Goal: Task Accomplishment & Management: Use online tool/utility

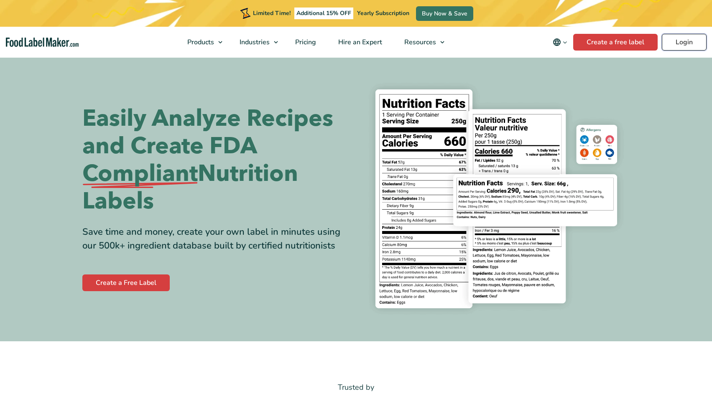
drag, startPoint x: 0, startPoint y: 0, endPoint x: 684, endPoint y: 41, distance: 685.0
click at [684, 41] on link "Login" at bounding box center [684, 42] width 45 height 17
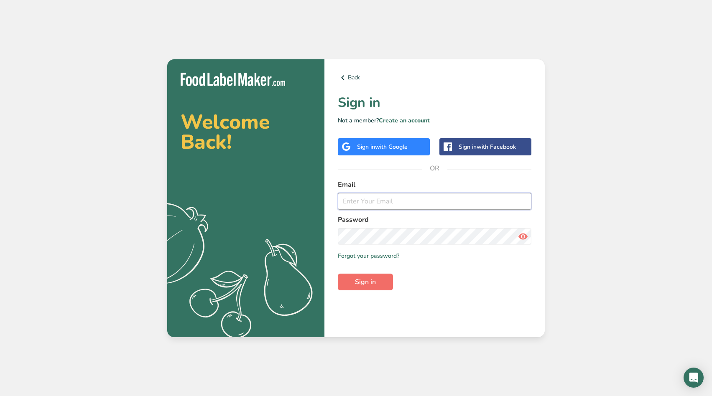
type input "[EMAIL_ADDRESS][DOMAIN_NAME]"
click at [367, 280] on span "Sign in" at bounding box center [365, 282] width 21 height 10
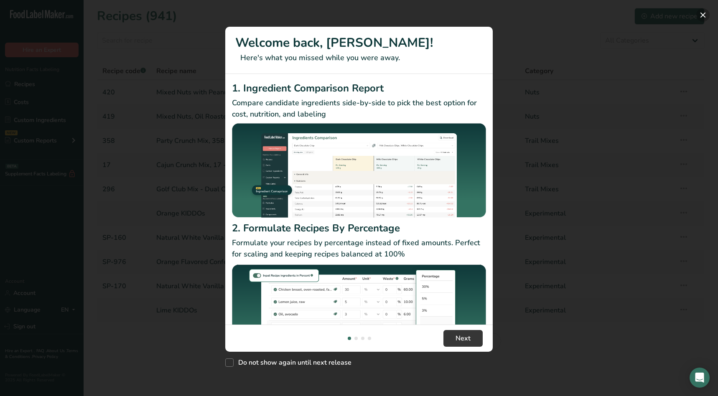
click at [700, 14] on button "New Features" at bounding box center [702, 14] width 13 height 13
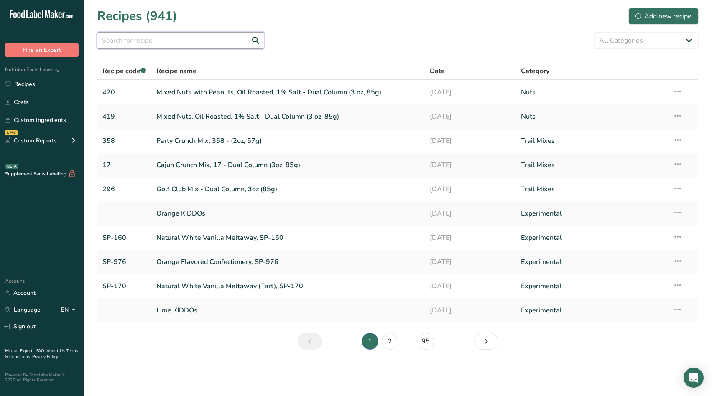
click at [188, 42] on input "text" at bounding box center [180, 40] width 167 height 17
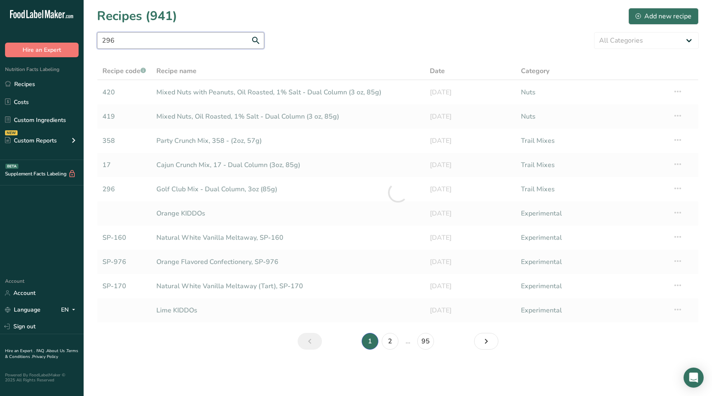
type input "296"
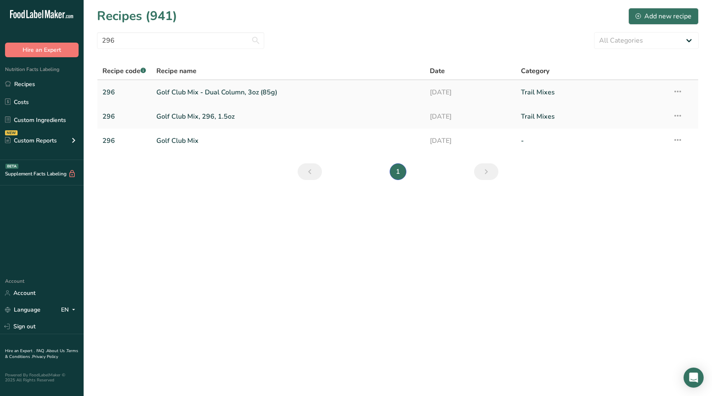
click at [240, 89] on link "Golf Club Mix - Dual Column, 3oz (85g)" at bounding box center [287, 93] width 263 height 18
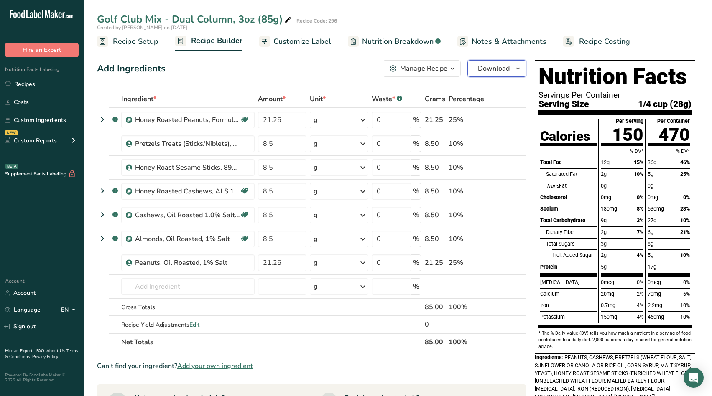
click at [514, 66] on span "button" at bounding box center [518, 69] width 10 height 10
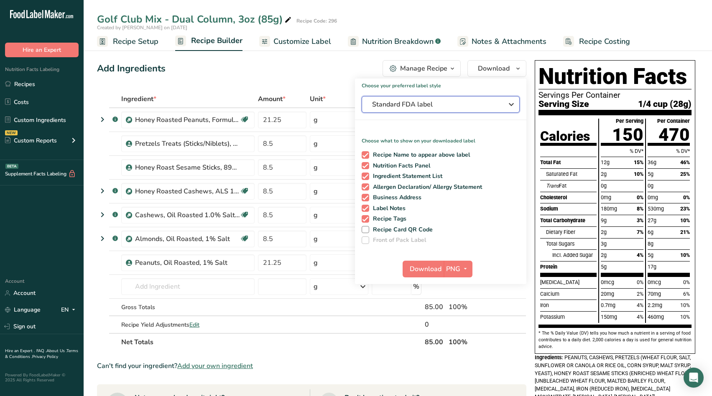
click at [479, 107] on span "Standard FDA label" at bounding box center [434, 104] width 125 height 10
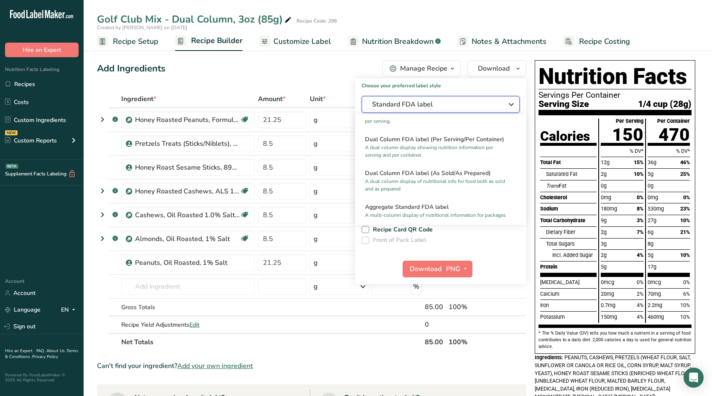
scroll to position [125, 0]
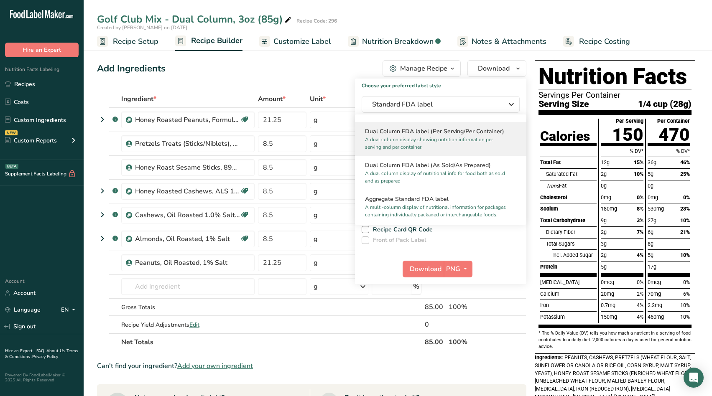
click at [459, 142] on p "A dual column display showing nutrition information per serving and per contain…" at bounding box center [437, 143] width 144 height 15
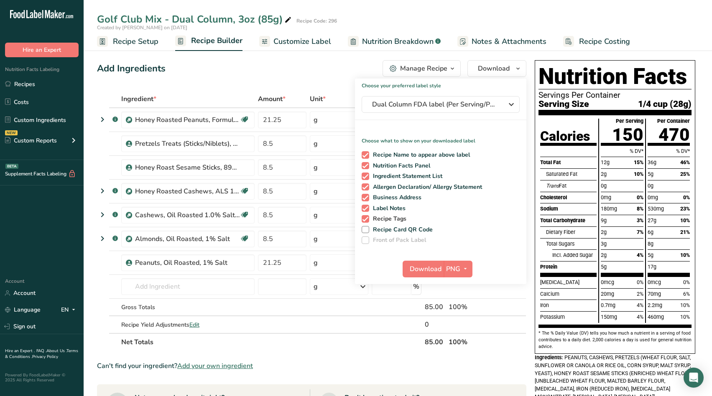
click at [367, 217] on span at bounding box center [366, 219] width 8 height 8
click at [367, 217] on input "Recipe Tags" at bounding box center [364, 218] width 5 height 5
checkbox input "false"
click at [366, 206] on span at bounding box center [366, 209] width 8 height 8
click at [366, 206] on input "Label Notes" at bounding box center [364, 208] width 5 height 5
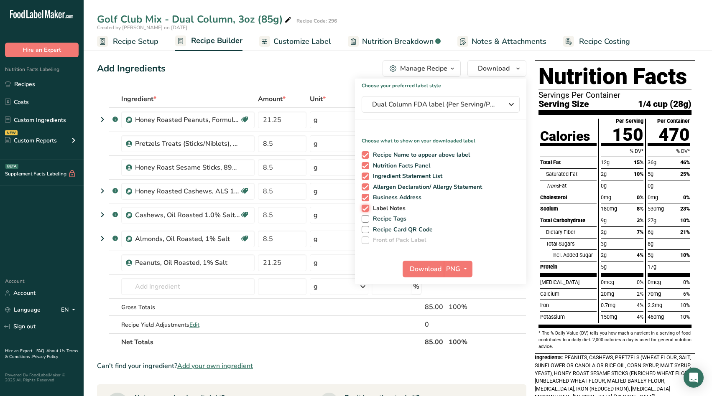
checkbox input "false"
click at [460, 270] on span "button" at bounding box center [465, 269] width 10 height 10
click at [461, 326] on link "PDF" at bounding box center [459, 328] width 27 height 14
click at [415, 267] on span "Download" at bounding box center [426, 269] width 32 height 10
click at [38, 83] on link "Recipes" at bounding box center [42, 84] width 84 height 16
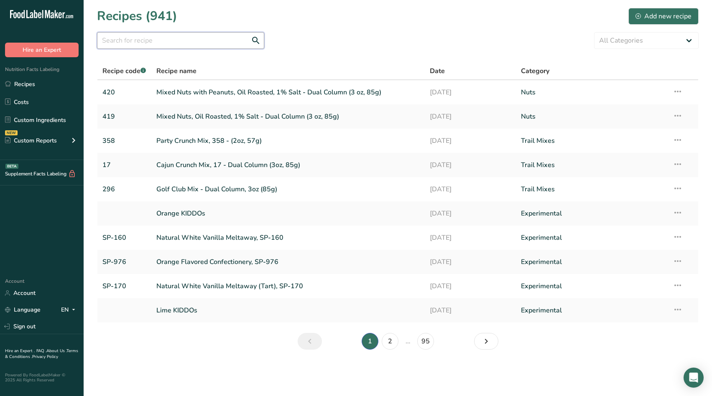
click at [187, 41] on input "text" at bounding box center [180, 40] width 167 height 17
click at [189, 139] on link "Party Crunch Mix, 358 - (2oz, 57g)" at bounding box center [287, 141] width 263 height 18
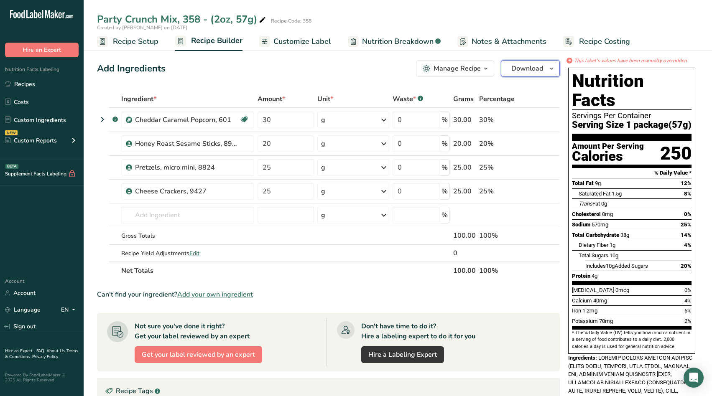
click at [532, 68] on span "Download" at bounding box center [527, 69] width 32 height 10
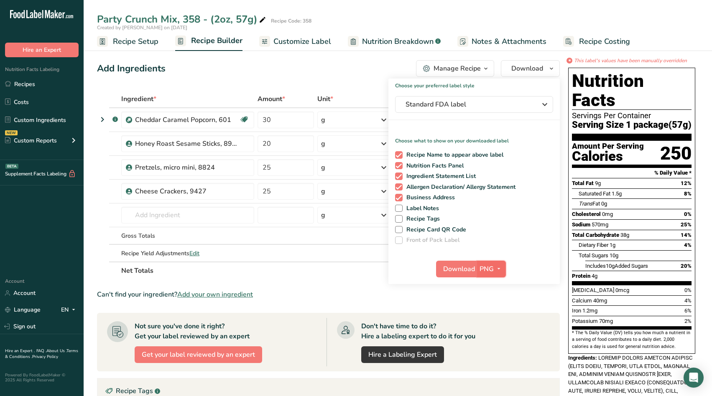
click at [494, 271] on span "button" at bounding box center [499, 269] width 10 height 10
click at [490, 326] on link "PDF" at bounding box center [492, 328] width 27 height 14
click at [454, 268] on span "Download" at bounding box center [459, 269] width 32 height 10
click at [39, 84] on link "Recipes" at bounding box center [42, 84] width 84 height 16
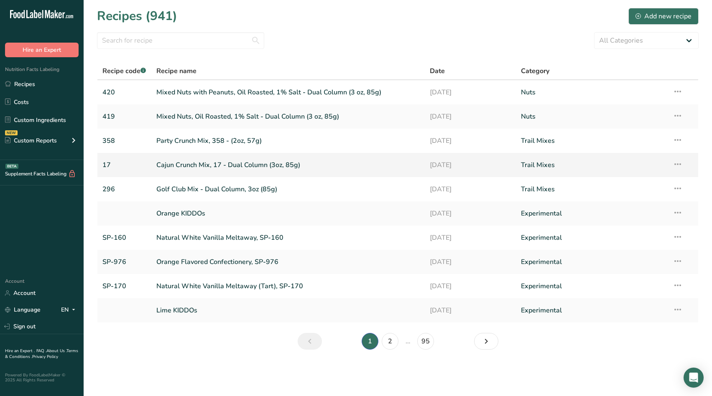
click at [229, 161] on link "Cajun Crunch Mix, 17 - Dual Column (3oz, 85g)" at bounding box center [287, 165] width 263 height 18
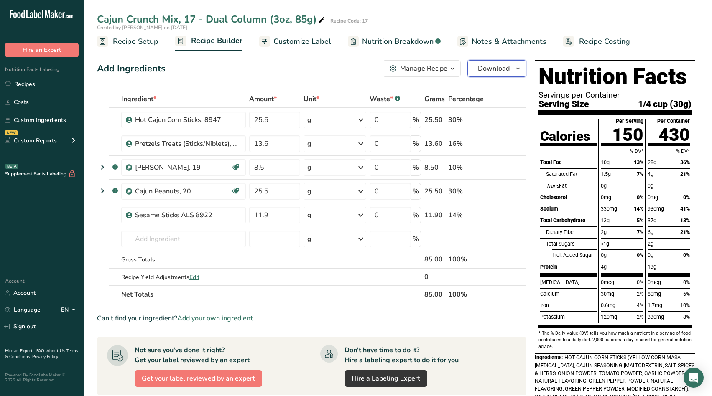
click at [503, 66] on span "Download" at bounding box center [494, 69] width 32 height 10
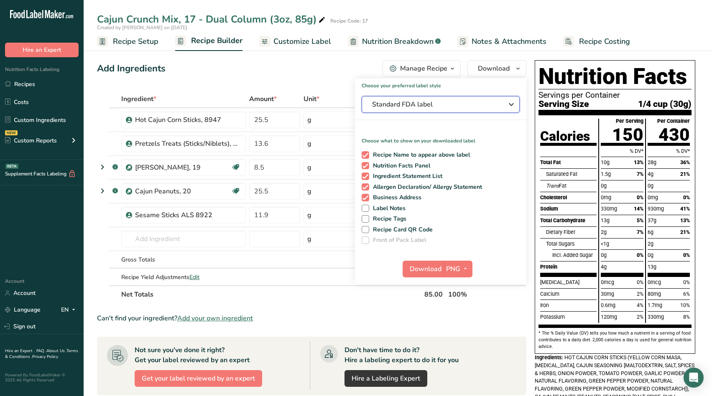
click at [482, 105] on span "Standard FDA label" at bounding box center [434, 104] width 125 height 10
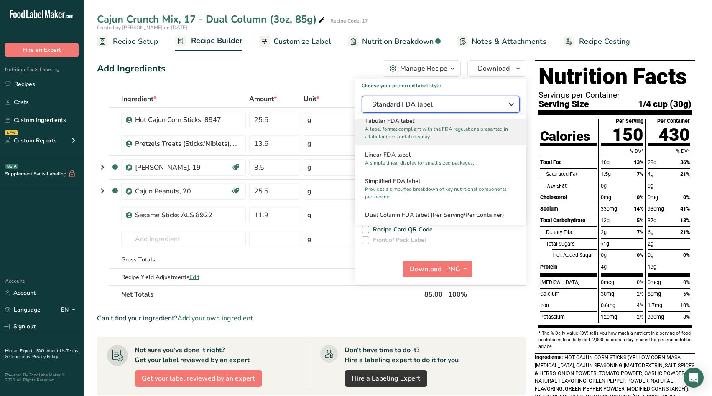
scroll to position [84, 0]
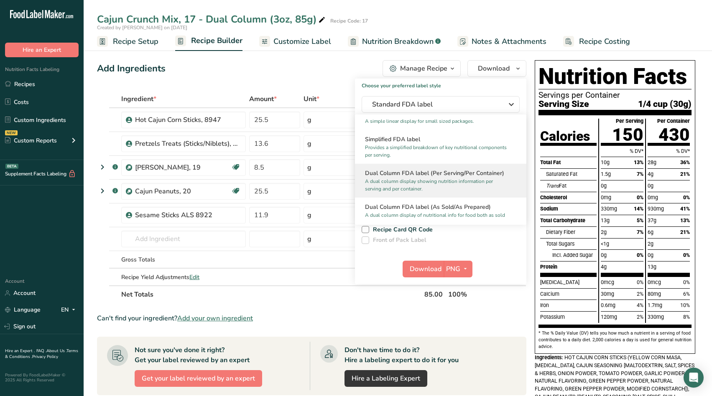
click at [441, 176] on h2 "Dual Column FDA label (Per Serving/Per Container)" at bounding box center [440, 173] width 151 height 9
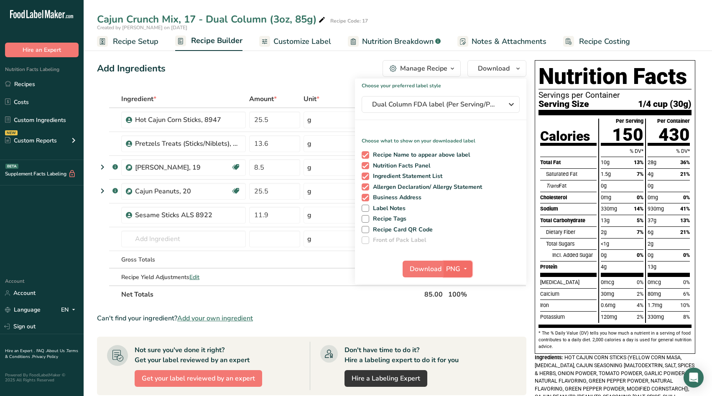
click at [461, 268] on span "button" at bounding box center [465, 269] width 10 height 10
click at [459, 326] on link "PDF" at bounding box center [459, 328] width 27 height 14
click at [420, 270] on span "Download" at bounding box center [426, 269] width 32 height 10
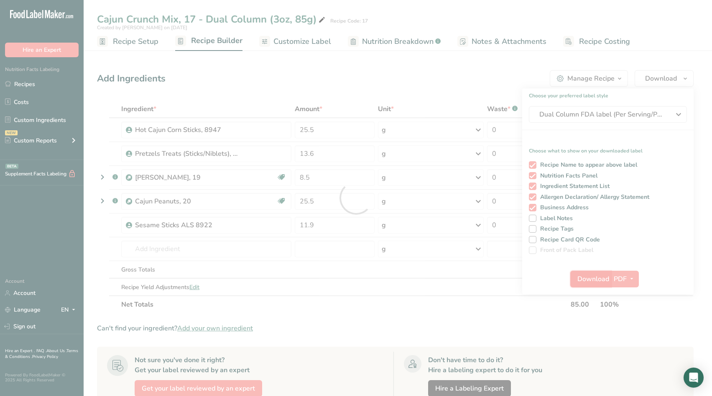
scroll to position [0, 0]
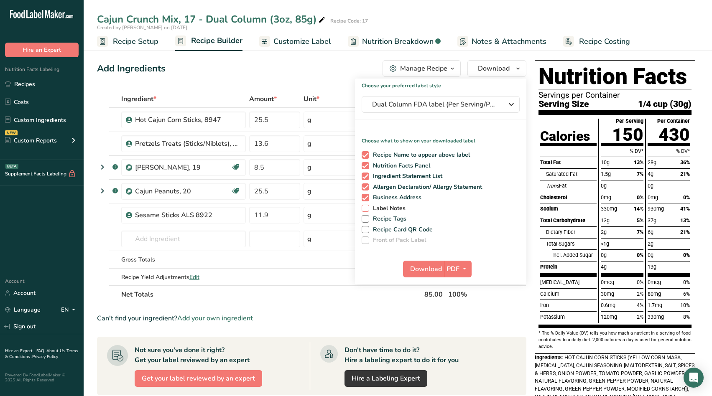
click at [367, 206] on span at bounding box center [366, 209] width 8 height 8
click at [367, 206] on input "Label Notes" at bounding box center [364, 208] width 5 height 5
checkbox input "true"
click at [426, 268] on span "Download" at bounding box center [426, 269] width 32 height 10
click at [36, 82] on link "Recipes" at bounding box center [42, 84] width 84 height 16
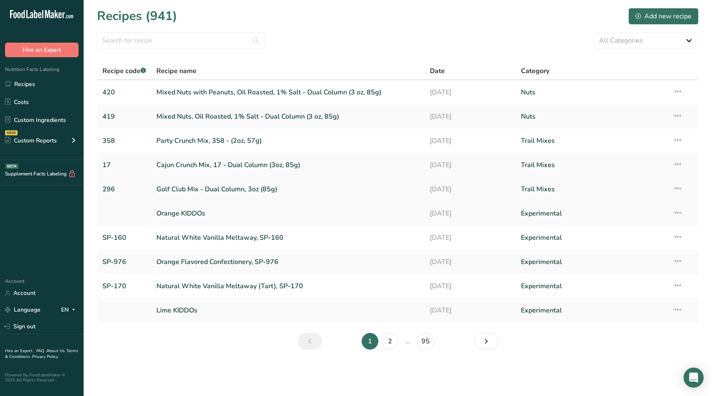
click at [211, 189] on link "Golf Club Mix - Dual Column, 3oz (85g)" at bounding box center [287, 190] width 263 height 18
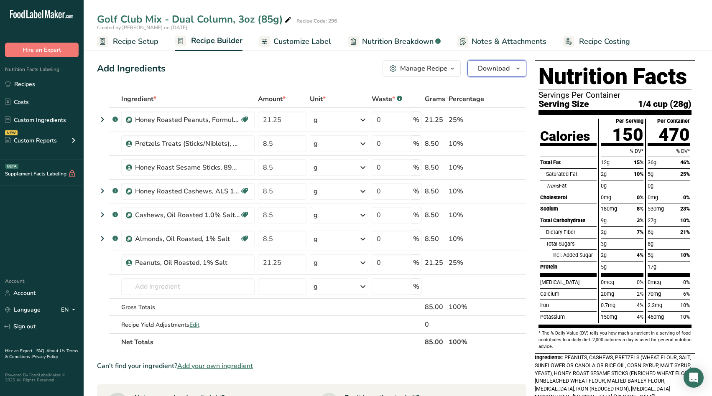
click at [498, 68] on span "Download" at bounding box center [494, 69] width 32 height 10
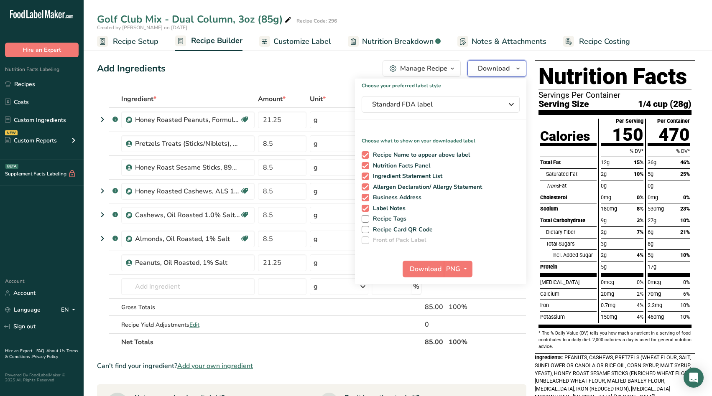
click at [518, 65] on icon "button" at bounding box center [518, 69] width 7 height 10
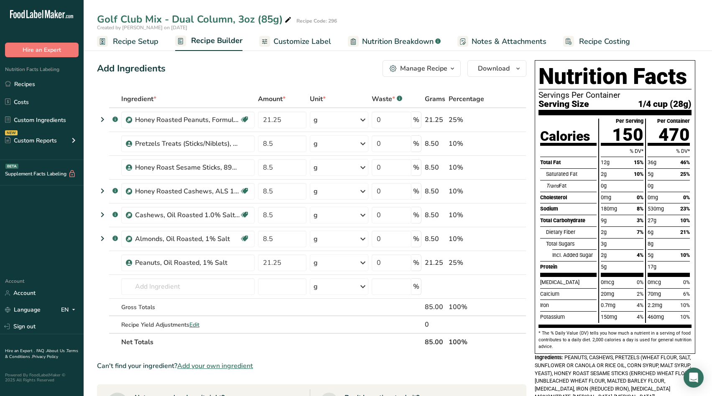
click at [307, 39] on span "Customize Label" at bounding box center [302, 41] width 58 height 11
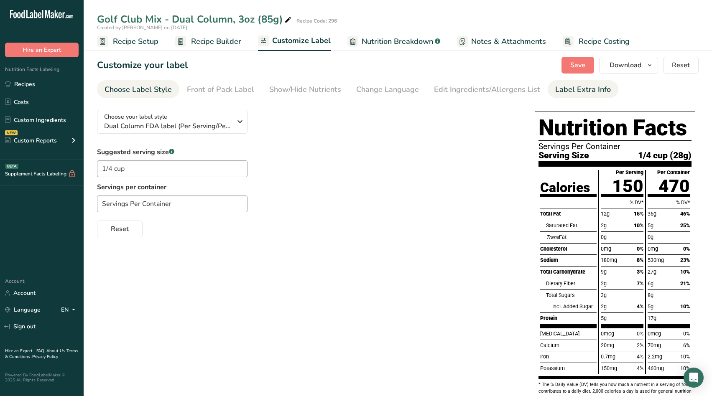
click at [579, 94] on div "Label Extra Info" at bounding box center [583, 89] width 56 height 11
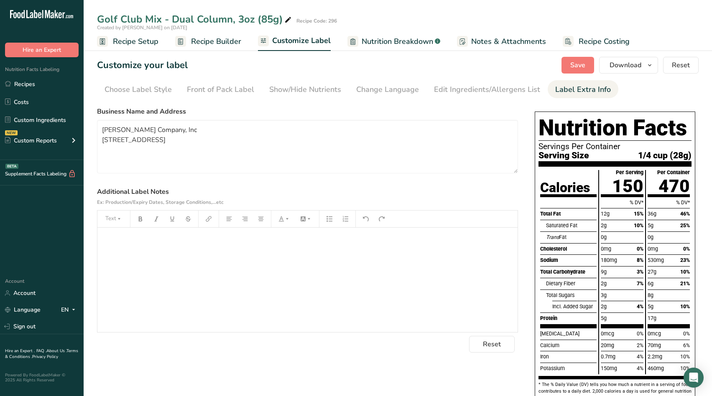
click at [374, 259] on div "﻿" at bounding box center [307, 280] width 420 height 104
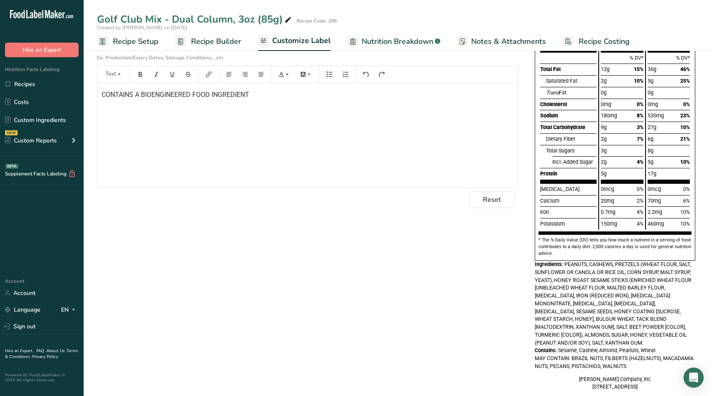
scroll to position [127, 0]
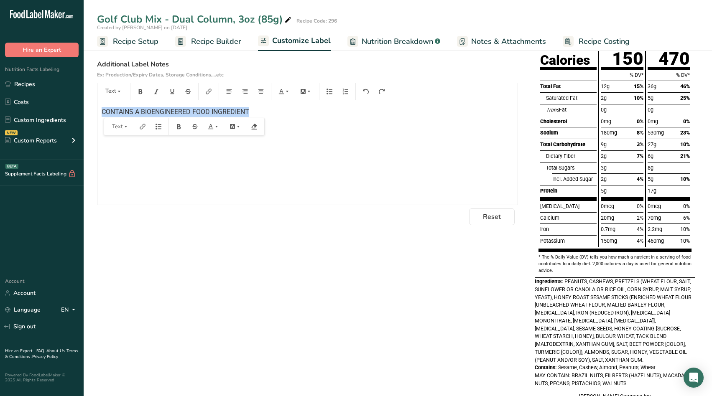
drag, startPoint x: 255, startPoint y: 107, endPoint x: 99, endPoint y: 112, distance: 156.4
click at [99, 112] on div "CONTAINS A BIOENGINEERED FOOD INGREDIENT" at bounding box center [307, 152] width 420 height 104
click at [231, 268] on div "Choose your label style Dual Column FDA label (Per Serving/Per Container) USA (…" at bounding box center [397, 196] width 601 height 441
